Goal: Find contact information: Obtain details needed to contact an individual or organization

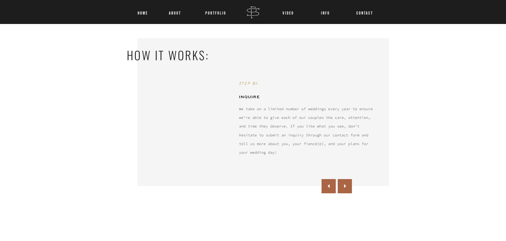
scroll to position [341, 0]
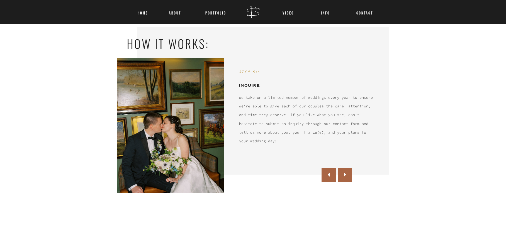
click at [349, 170] on icon at bounding box center [345, 174] width 8 height 8
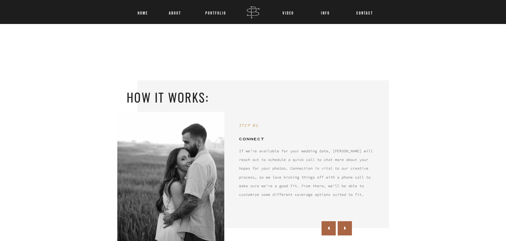
scroll to position [299, 0]
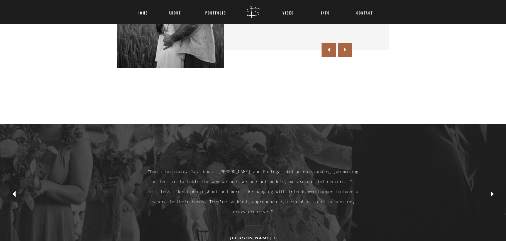
click at [343, 49] on icon at bounding box center [345, 50] width 8 height 8
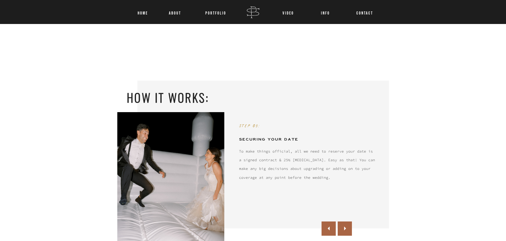
click at [347, 227] on icon at bounding box center [345, 228] width 8 height 8
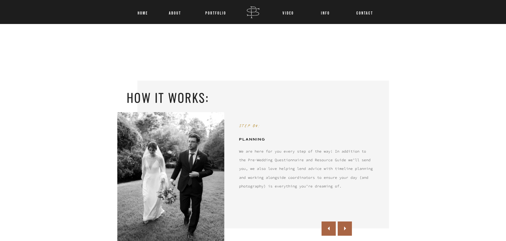
click at [345, 226] on icon at bounding box center [345, 228] width 8 height 8
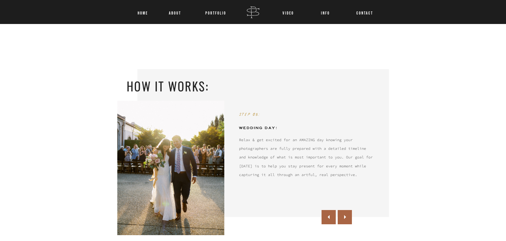
scroll to position [311, 0]
click at [350, 217] on div at bounding box center [344, 216] width 14 height 14
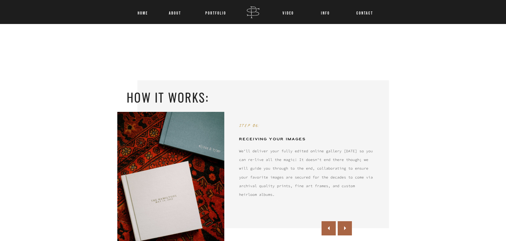
scroll to position [299, 0]
click at [349, 225] on div at bounding box center [344, 228] width 14 height 14
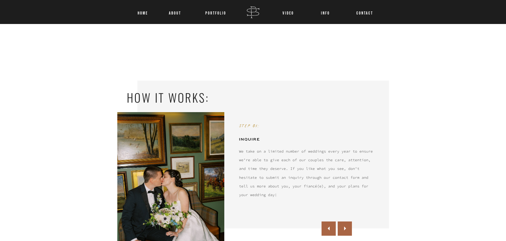
click at [349, 225] on icon at bounding box center [345, 228] width 8 height 8
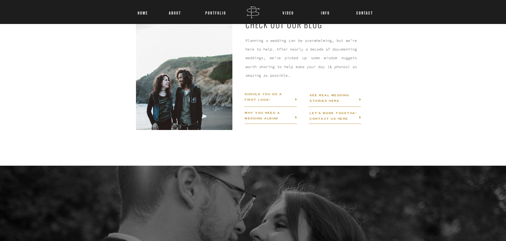
scroll to position [790, 0]
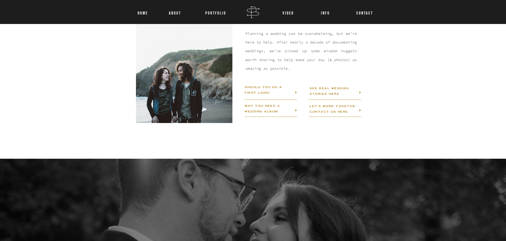
click at [369, 13] on nav "CONTACT" at bounding box center [362, 11] width 13 height 7
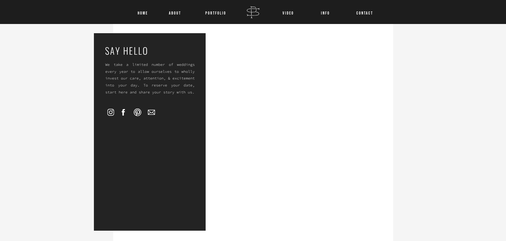
scroll to position [57, 0]
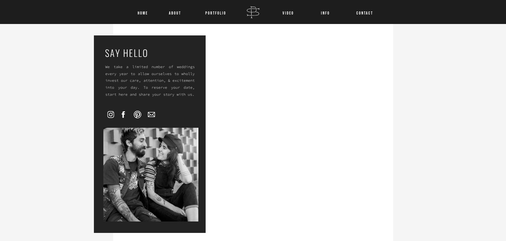
click at [109, 114] on icon at bounding box center [111, 114] width 4 height 4
